Goal: Find specific page/section: Find specific page/section

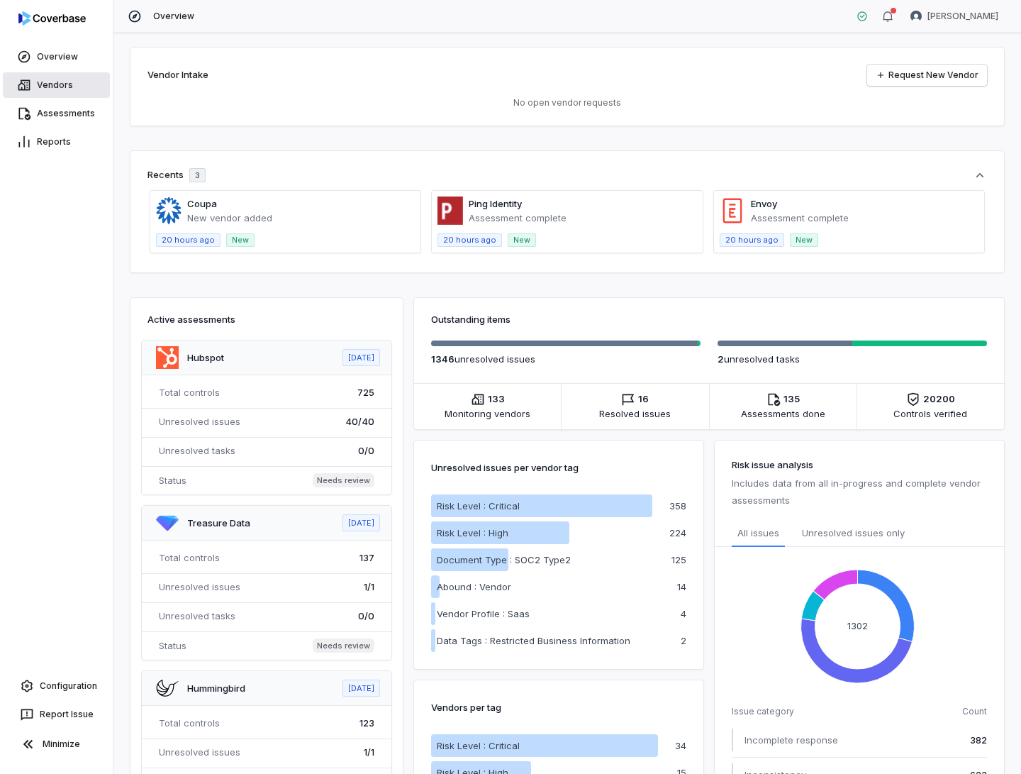
click at [62, 77] on link "Vendors" at bounding box center [56, 85] width 107 height 26
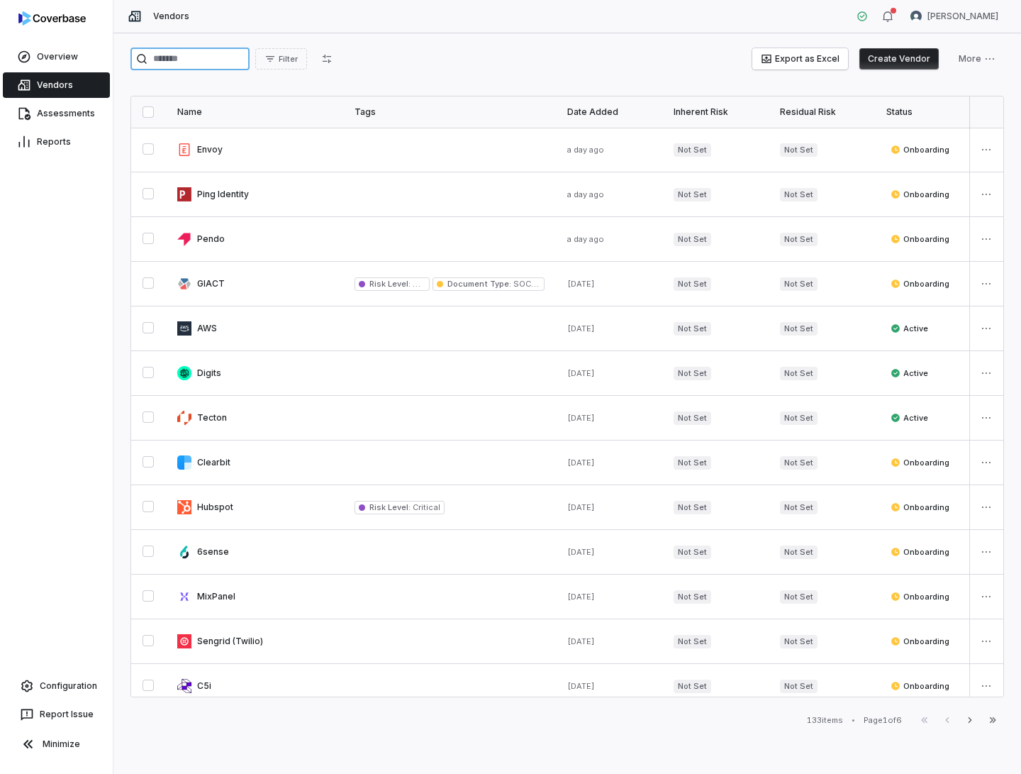
click at [204, 55] on input "search" at bounding box center [189, 59] width 119 height 23
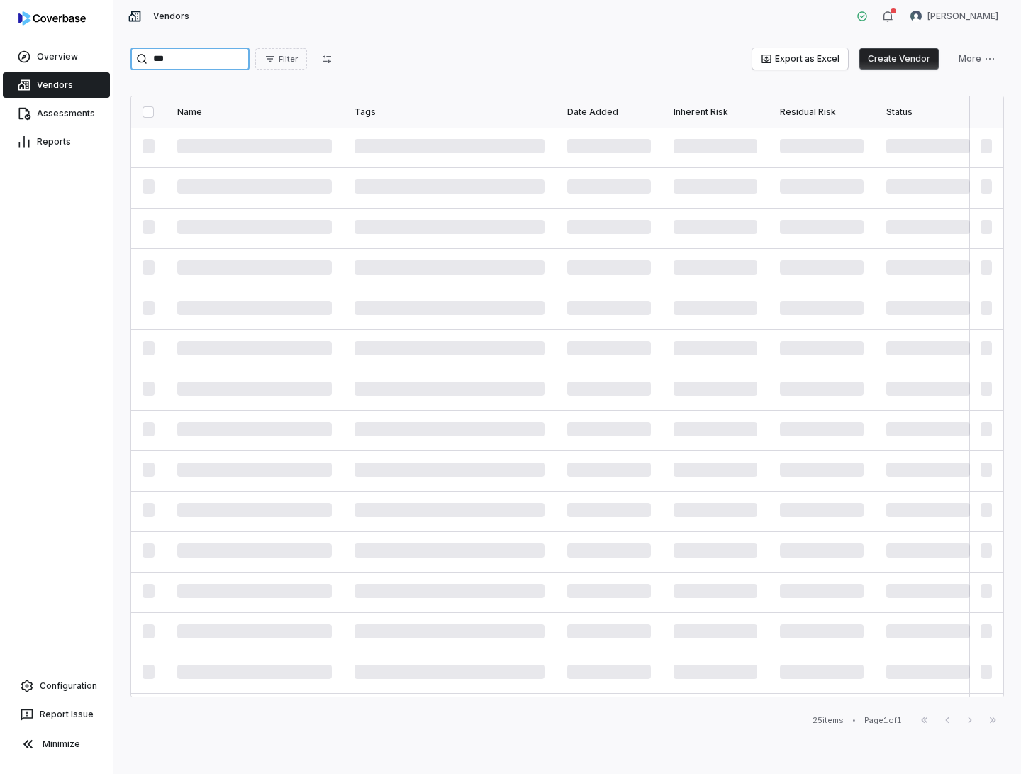
type input "***"
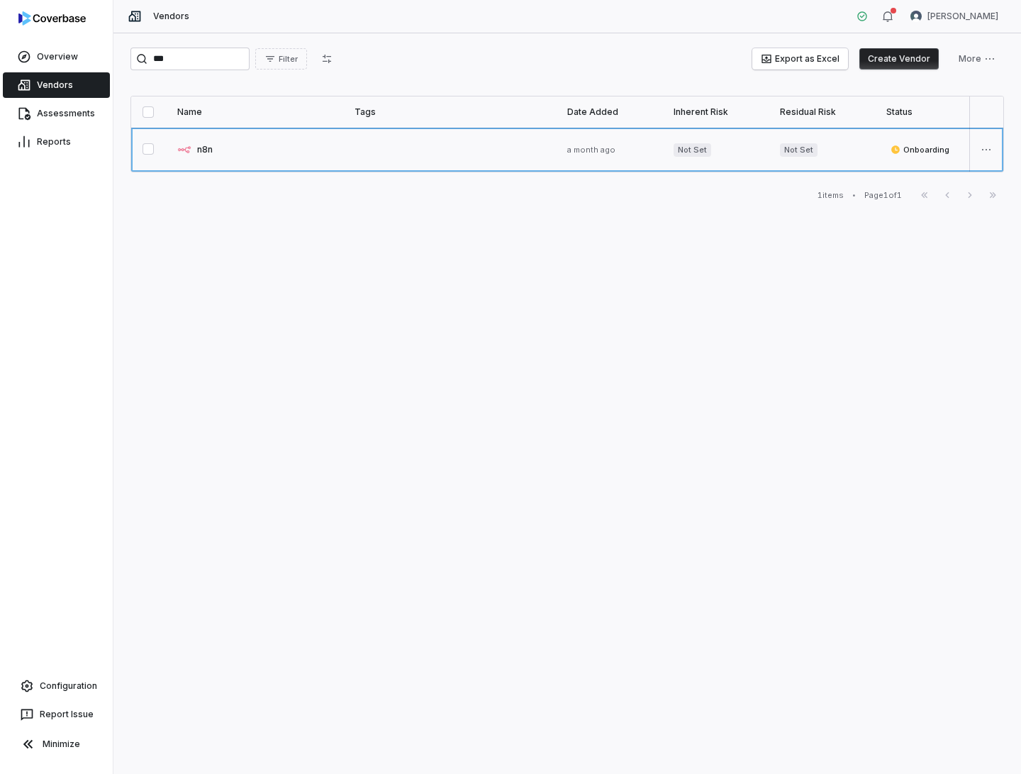
click at [236, 146] on link at bounding box center [254, 150] width 177 height 44
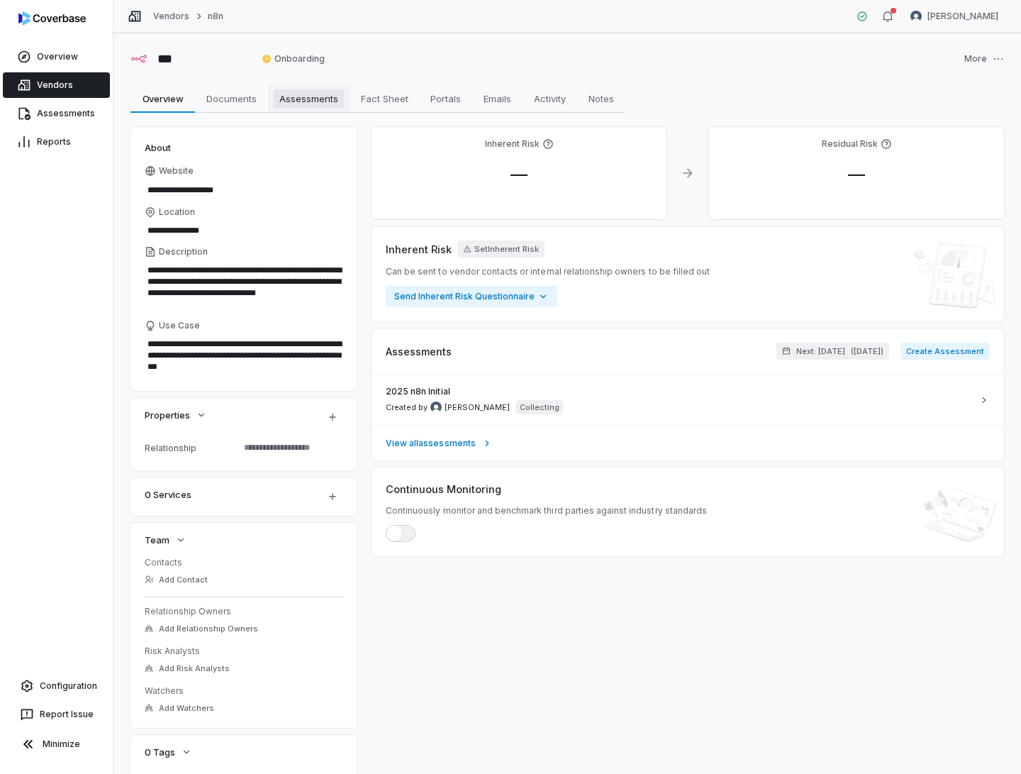
click at [282, 103] on span "Assessments" at bounding box center [309, 98] width 70 height 18
type textarea "*"
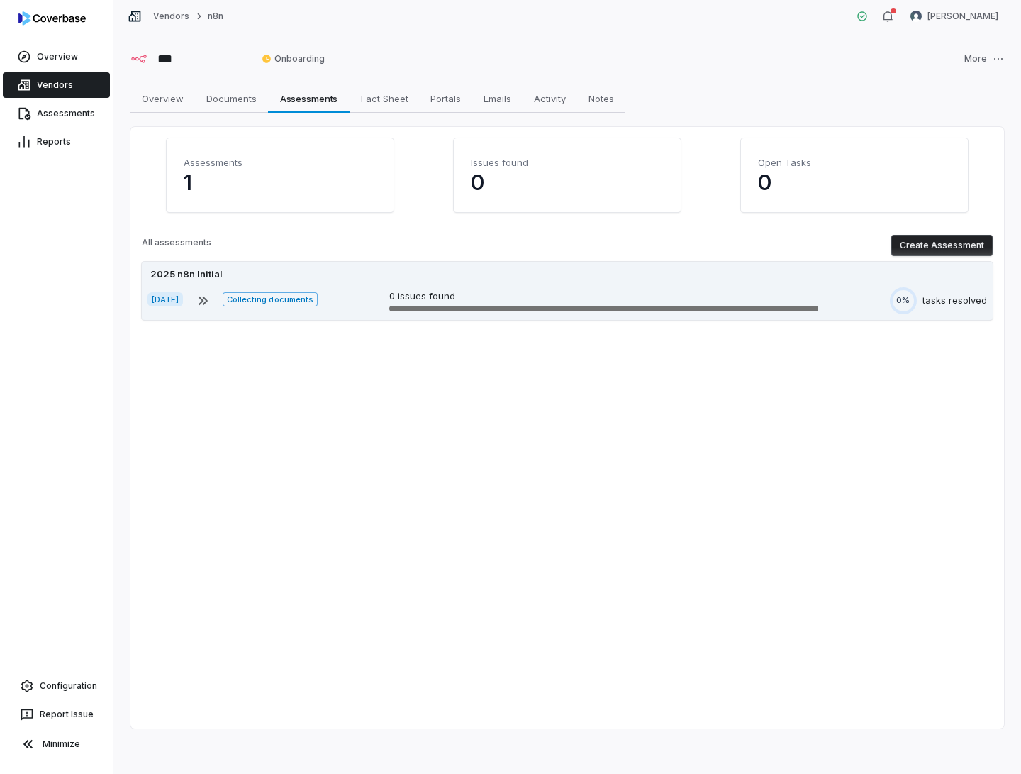
click at [493, 279] on div "2025 n8n Initial" at bounding box center [568, 274] width 840 height 14
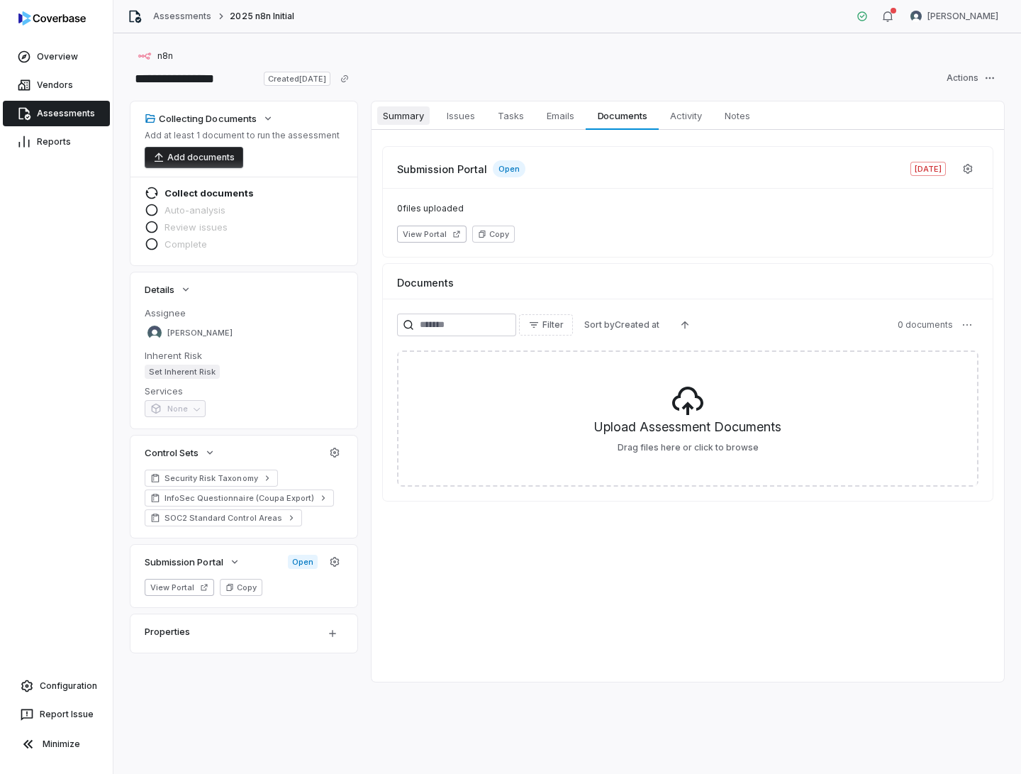
click at [401, 117] on span "Summary" at bounding box center [403, 115] width 52 height 18
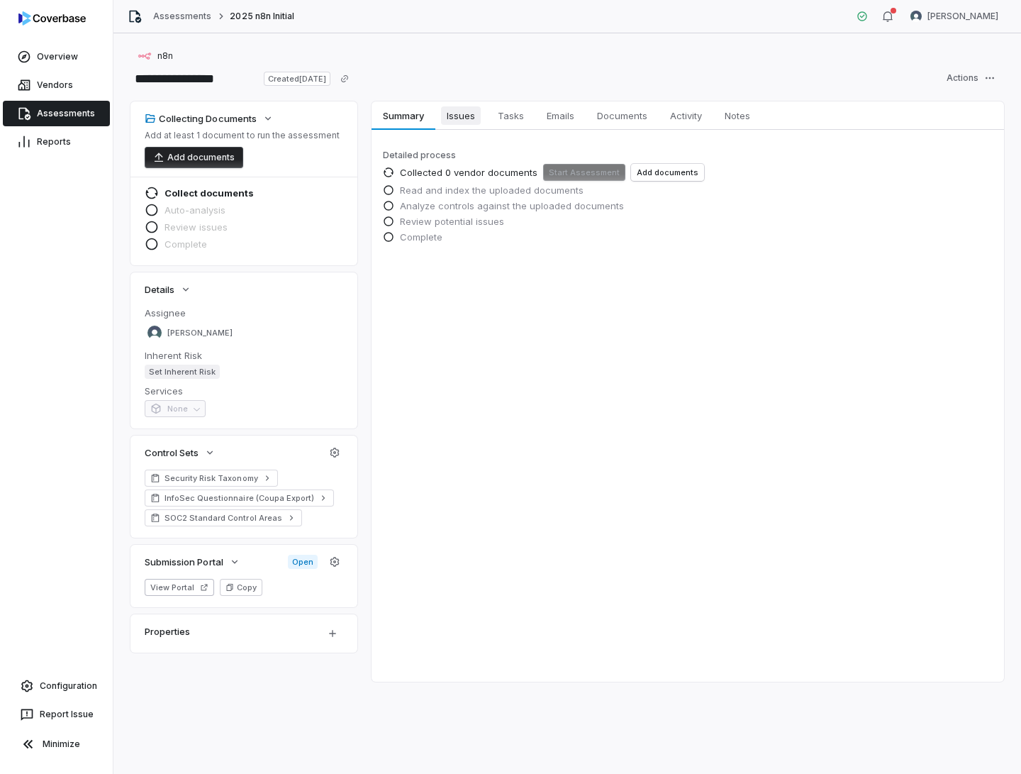
click at [464, 118] on span "Issues" at bounding box center [461, 115] width 40 height 18
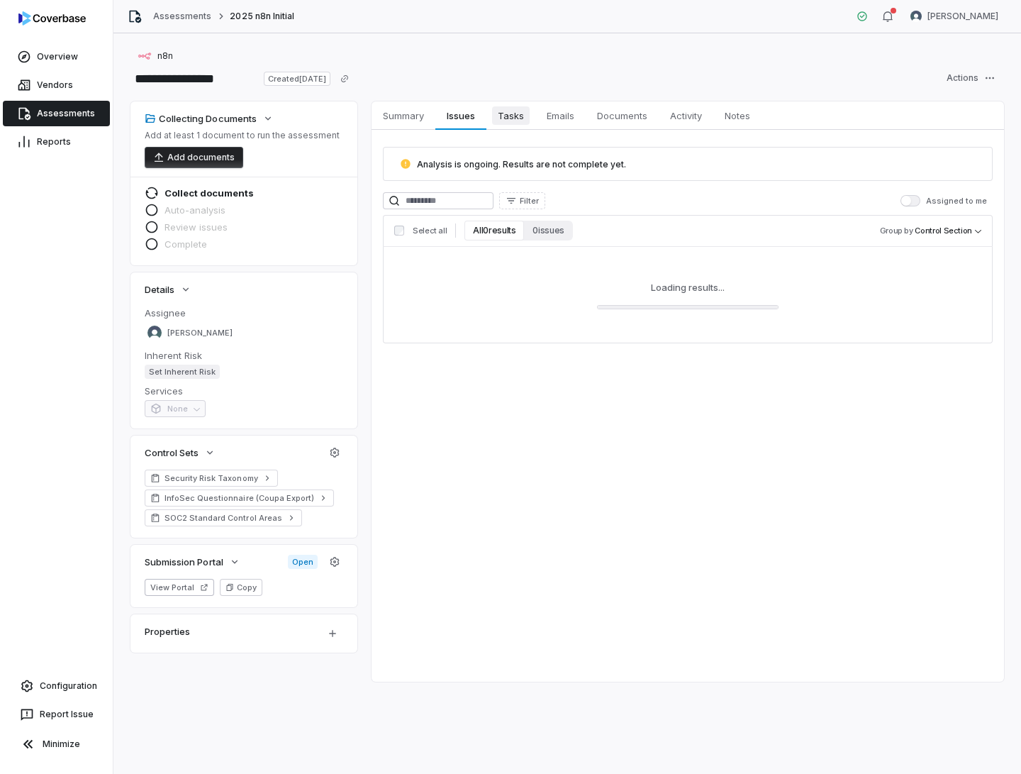
click at [522, 114] on span "Tasks" at bounding box center [511, 115] width 38 height 18
